Goal: Task Accomplishment & Management: Manage account settings

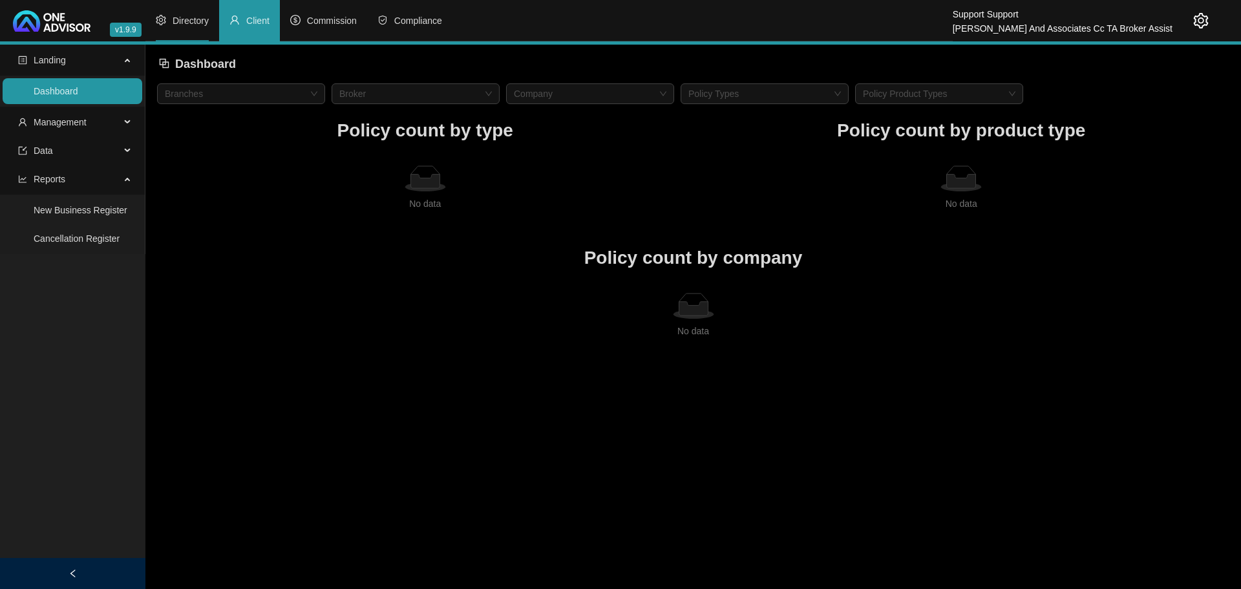
click at [189, 17] on span "Directory" at bounding box center [191, 21] width 36 height 10
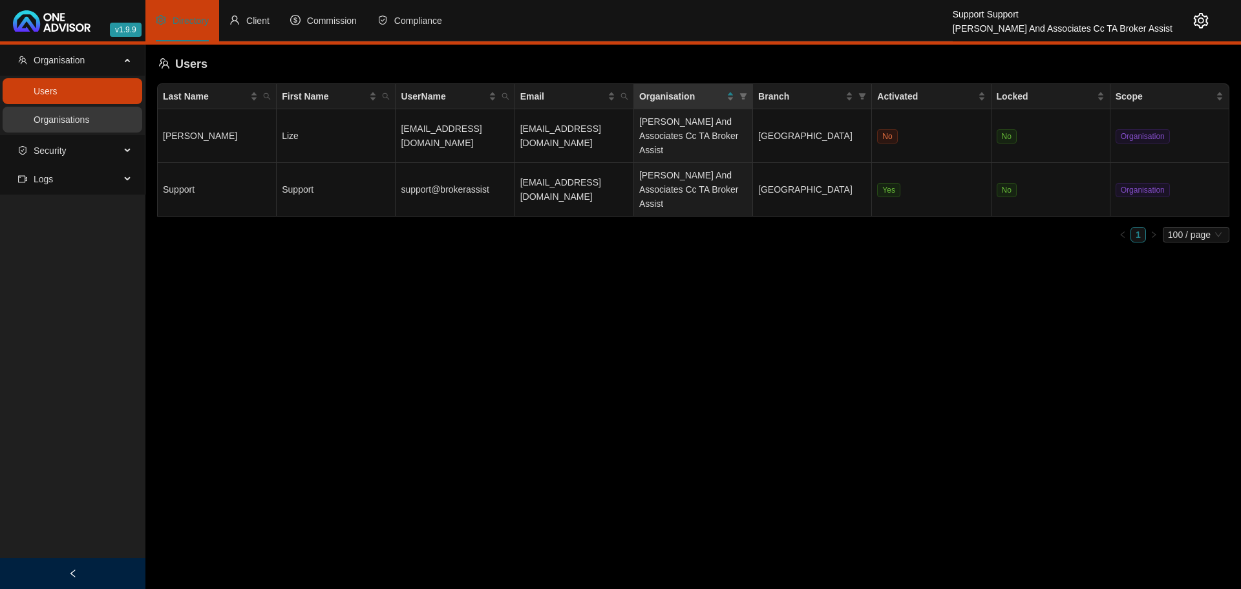
click at [69, 122] on link "Organisations" at bounding box center [62, 119] width 56 height 10
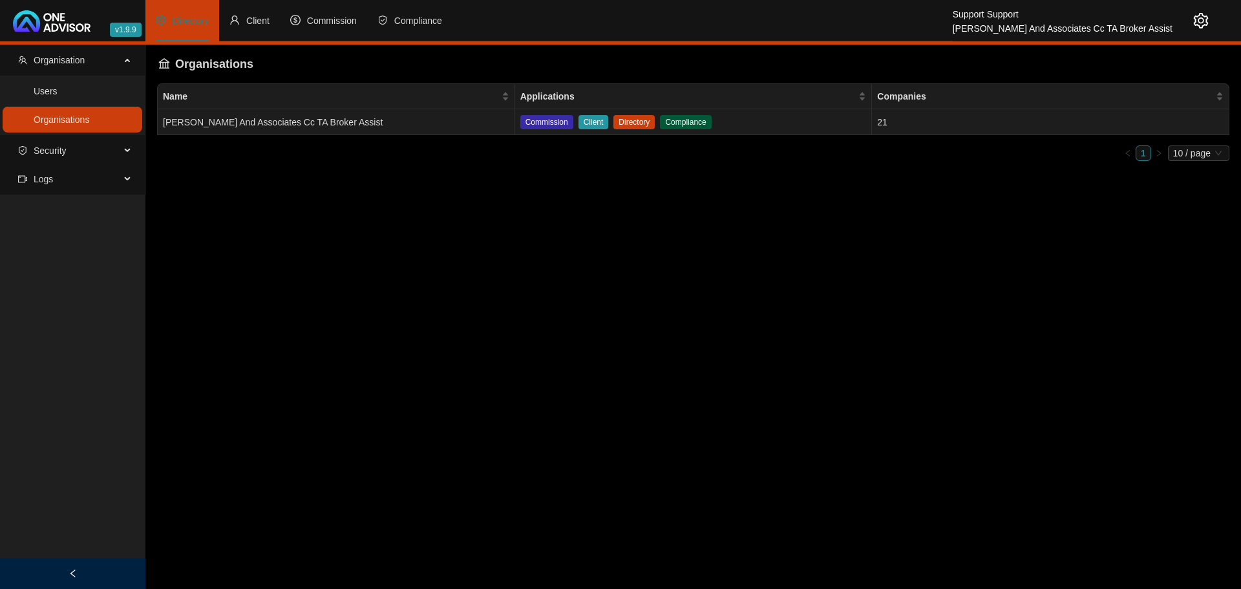
click at [341, 123] on td "[PERSON_NAME] And Associates Cc TA Broker Assist" at bounding box center [336, 122] width 357 height 26
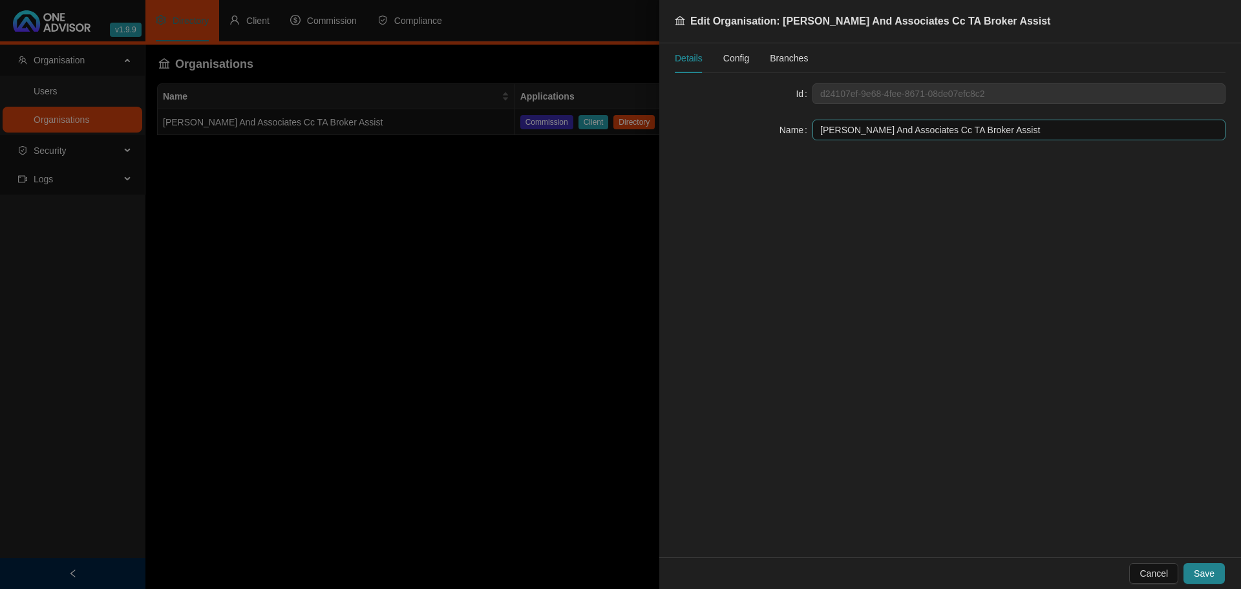
drag, startPoint x: 1020, startPoint y: 131, endPoint x: 818, endPoint y: 131, distance: 201.6
click at [818, 131] on input "[PERSON_NAME] And Associates Cc TA Broker Assist" at bounding box center [1018, 130] width 413 height 21
click at [944, 131] on input "[PERSON_NAME] And Associates Cc TA Broker Assist" at bounding box center [1018, 130] width 413 height 21
type input "[PERSON_NAME] And Associates CC TA Broker Assist"
click at [1203, 569] on span "Save" at bounding box center [1204, 573] width 21 height 14
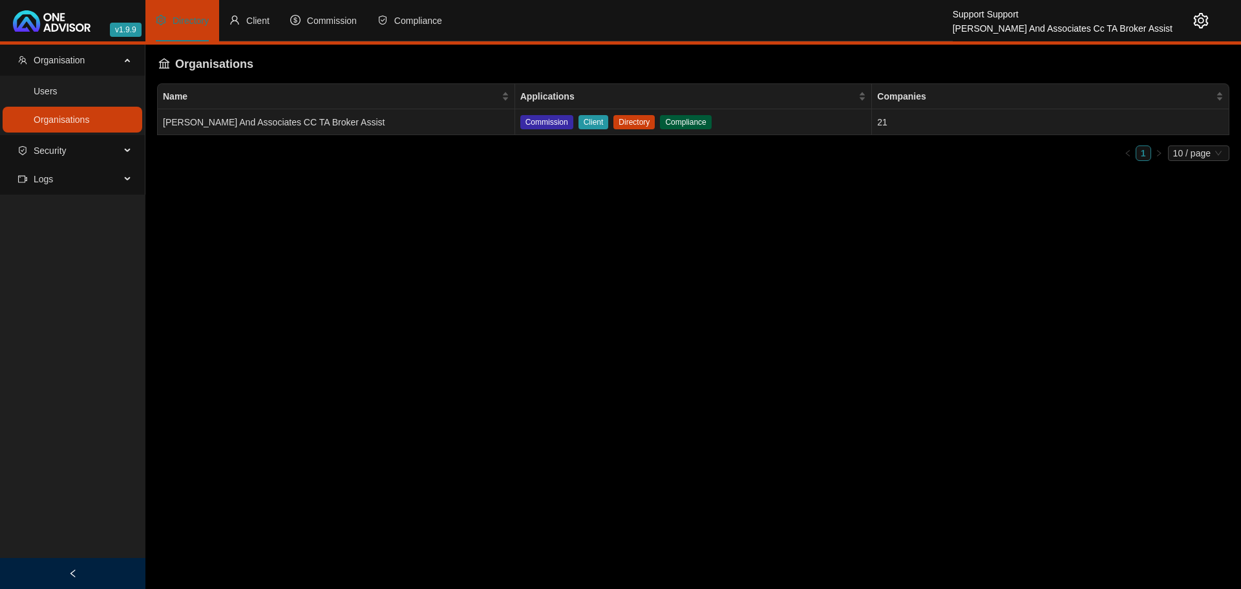
click at [290, 124] on td "[PERSON_NAME] And Associates CC TA Broker Assist" at bounding box center [336, 122] width 357 height 26
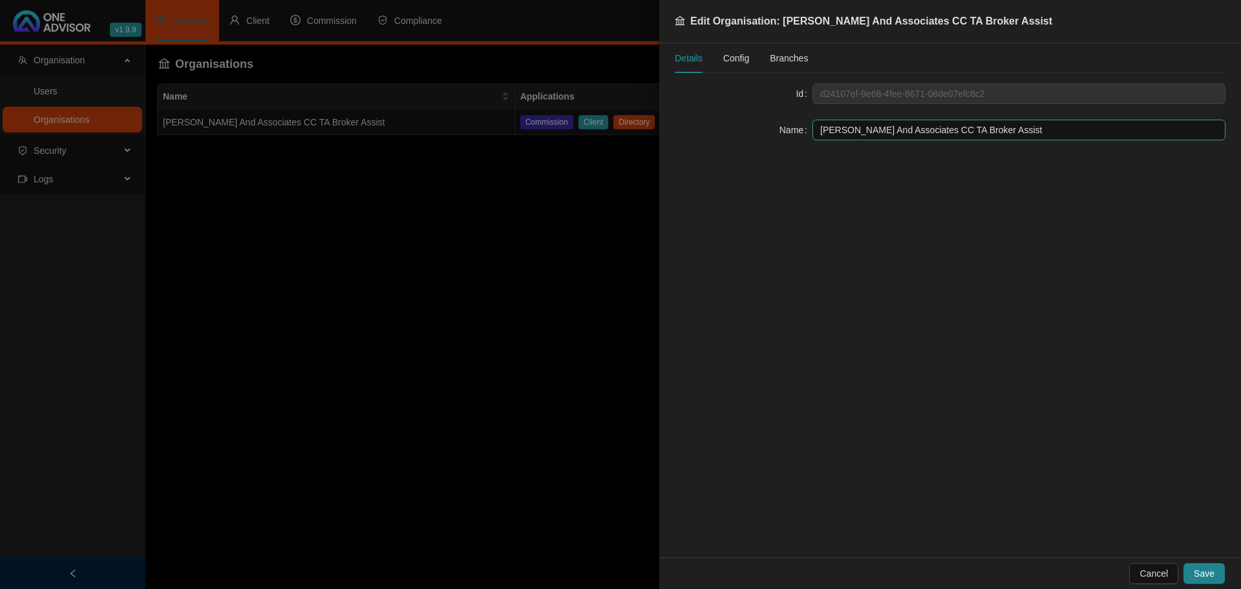
click at [878, 129] on input "[PERSON_NAME] And Associates CC TA Broker Assist" at bounding box center [1018, 130] width 413 height 21
type input "[PERSON_NAME] and Associates CC TA Broker Assist"
click at [1201, 570] on span "Save" at bounding box center [1204, 573] width 21 height 14
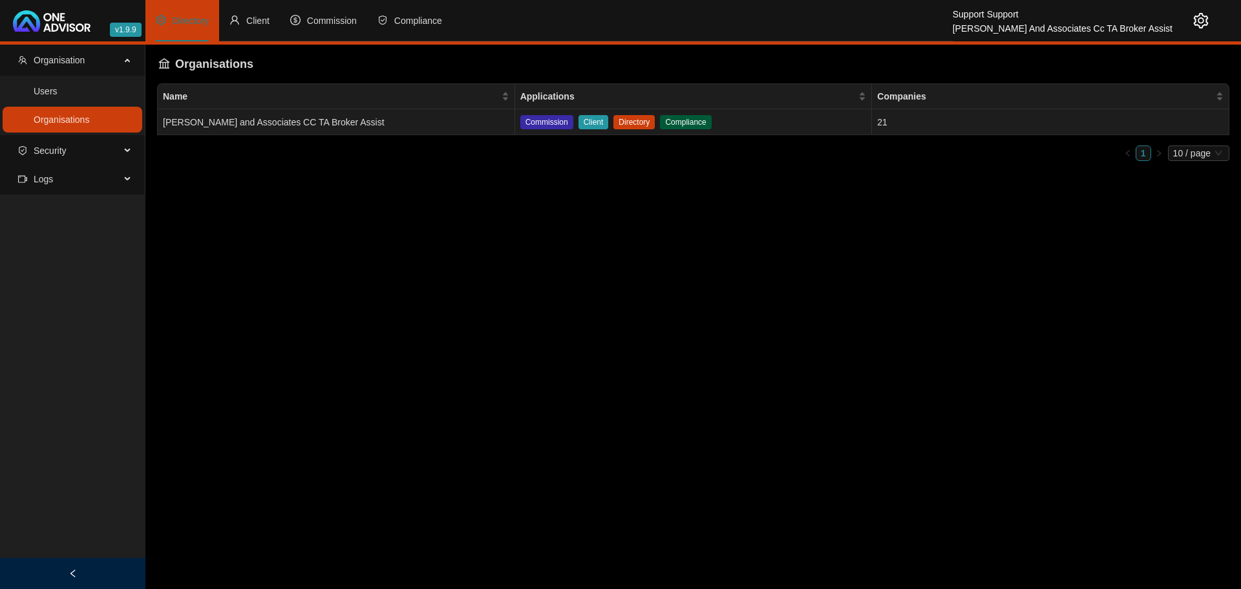
click at [316, 123] on td "[PERSON_NAME] and Associates CC TA Broker Assist" at bounding box center [336, 122] width 357 height 26
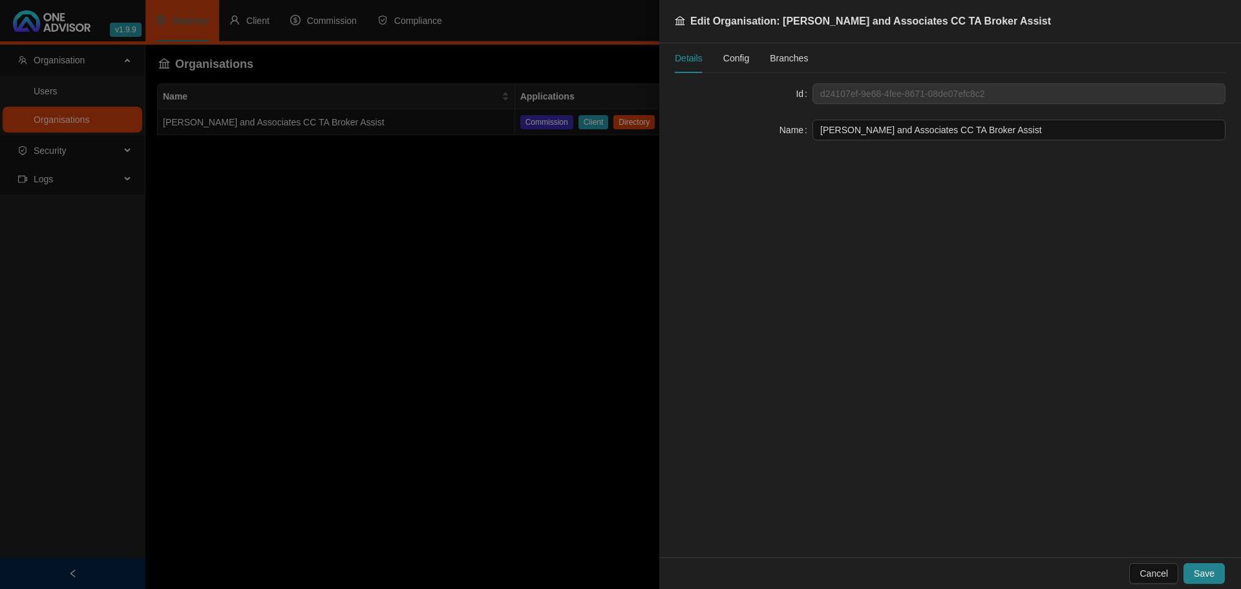
click at [728, 56] on span "Config" at bounding box center [736, 58] width 26 height 9
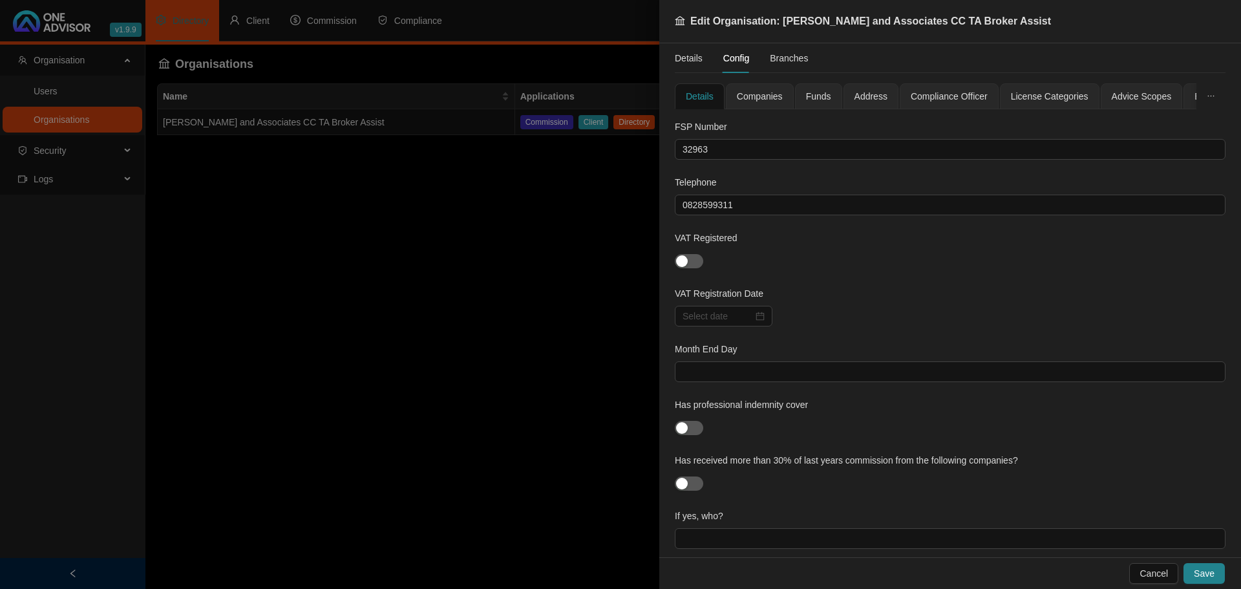
click at [757, 94] on span "Companies" at bounding box center [760, 96] width 46 height 9
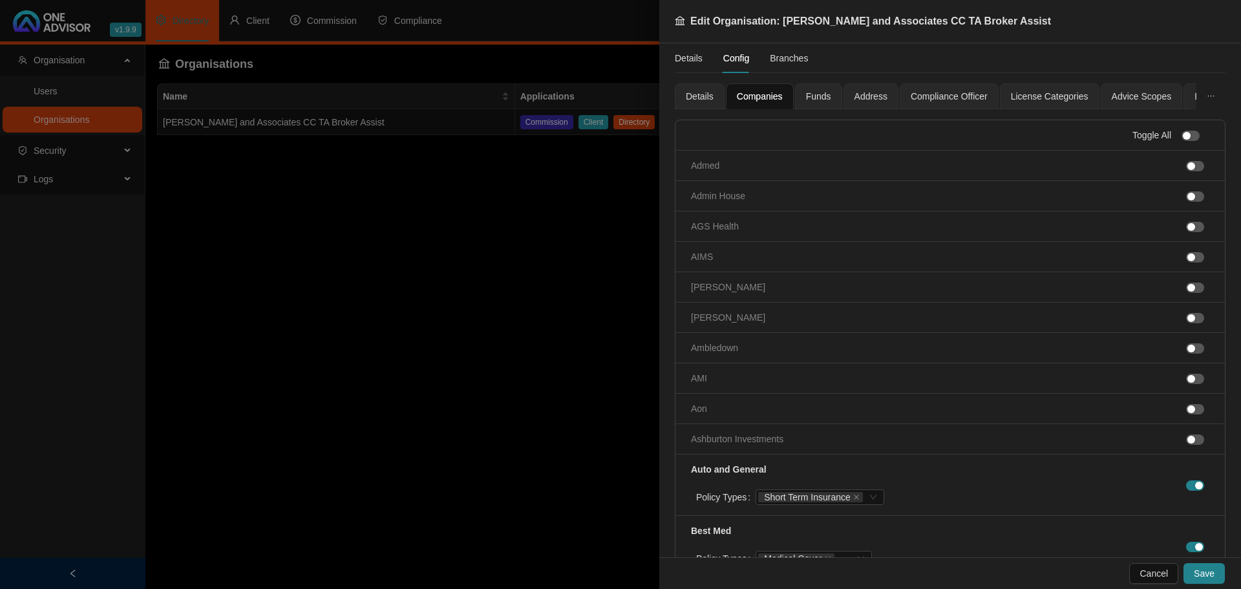
click at [849, 96] on div "Address" at bounding box center [870, 96] width 55 height 26
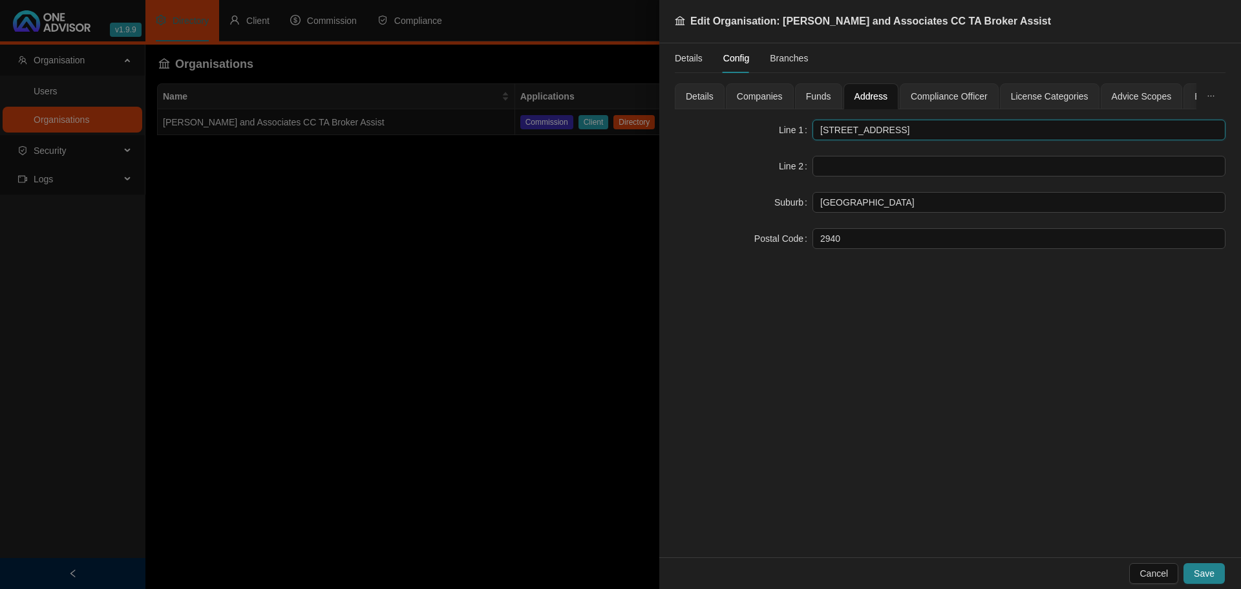
drag, startPoint x: 904, startPoint y: 125, endPoint x: 812, endPoint y: 126, distance: 91.8
click at [812, 126] on input "[STREET_ADDRESS]" at bounding box center [1018, 130] width 413 height 21
